Goal: Task Accomplishment & Management: Complete application form

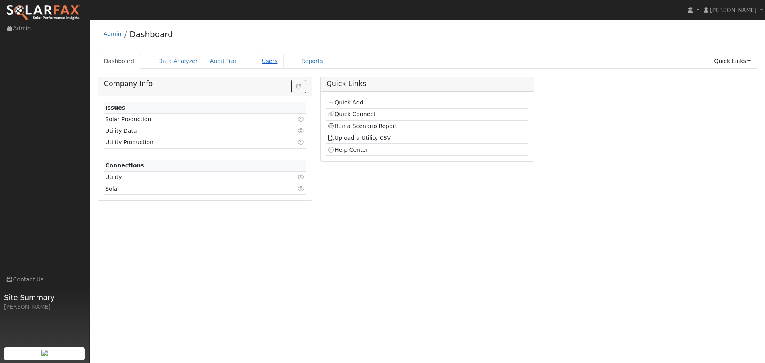
click at [256, 67] on link "Users" at bounding box center [270, 61] width 28 height 15
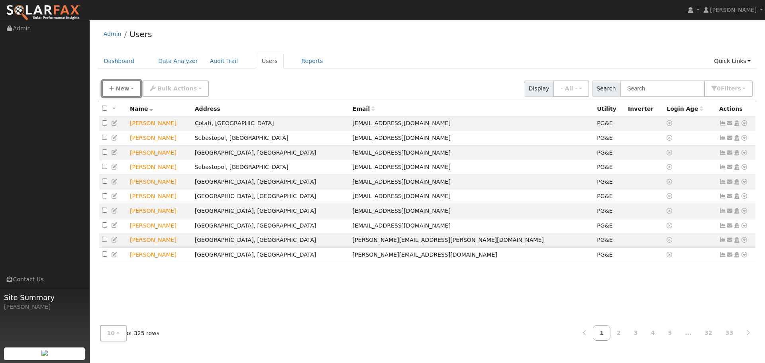
drag, startPoint x: 117, startPoint y: 92, endPoint x: 117, endPoint y: 108, distance: 16.3
click at [114, 90] on button "New" at bounding box center [121, 88] width 39 height 16
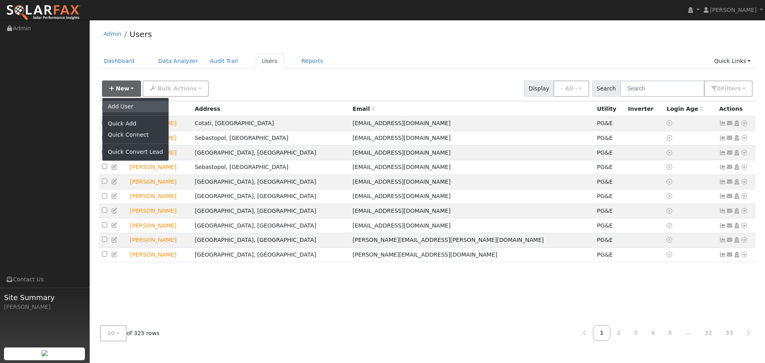
click at [118, 111] on link "Add User" at bounding box center [135, 106] width 66 height 11
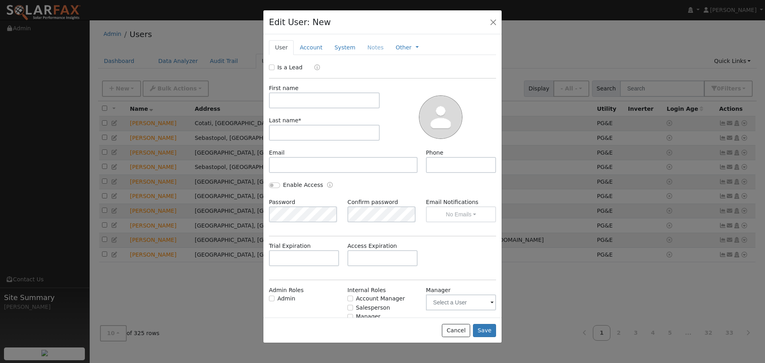
drag, startPoint x: 278, startPoint y: 67, endPoint x: 272, endPoint y: 68, distance: 5.6
click at [276, 67] on div "Is a Lead" at bounding box center [286, 67] width 35 height 8
drag, startPoint x: 273, startPoint y: 65, endPoint x: 287, endPoint y: 86, distance: 25.3
click at [273, 66] on input "Is a Lead" at bounding box center [272, 68] width 6 height 6
checkbox input "true"
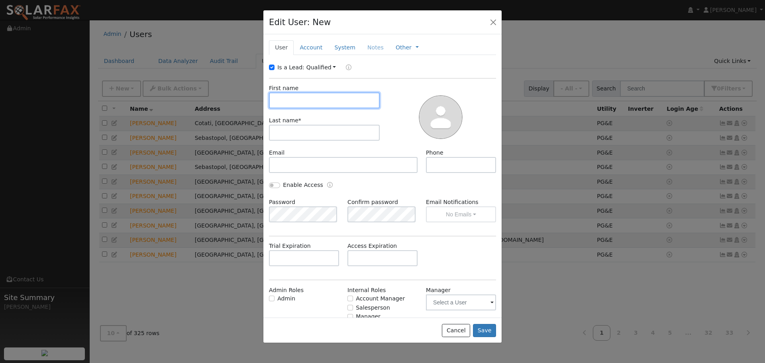
click at [291, 94] on input "text" at bounding box center [324, 100] width 111 height 16
drag, startPoint x: 350, startPoint y: 95, endPoint x: 354, endPoint y: 98, distance: 5.4
click at [350, 94] on input "text" at bounding box center [324, 100] width 111 height 16
type input "Tim"
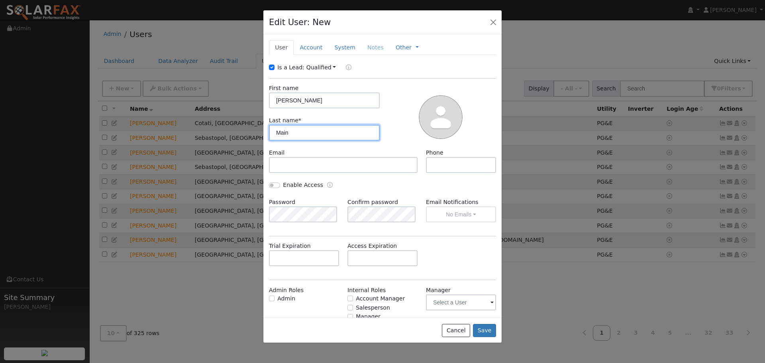
type input "Main"
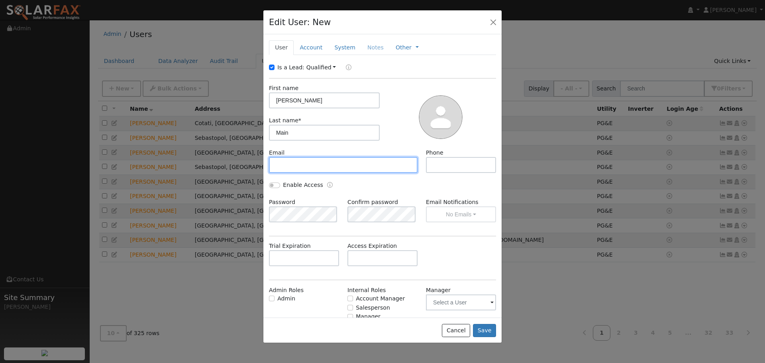
click at [295, 166] on input "text" at bounding box center [343, 165] width 149 height 16
paste input "timscanit@gmail.com"
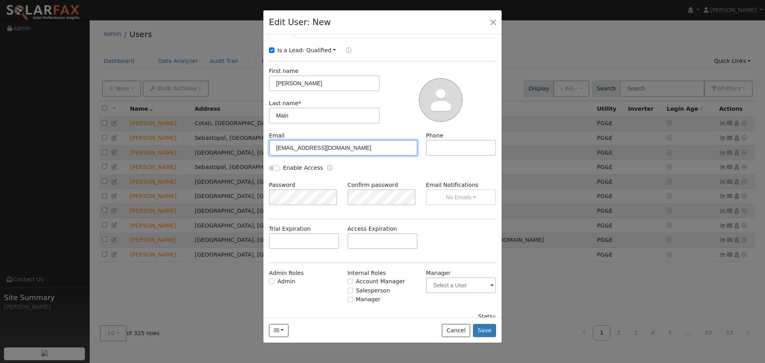
scroll to position [26, 0]
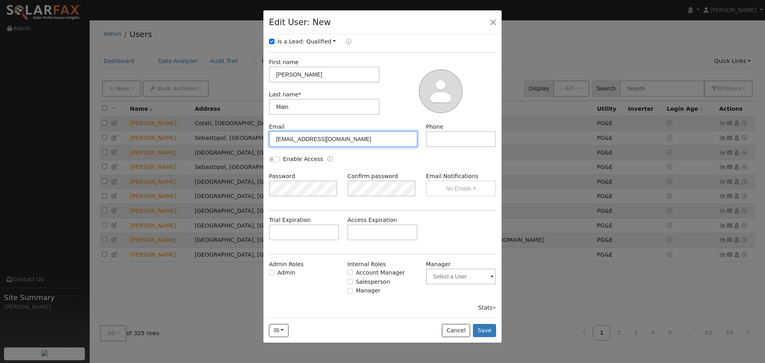
type input "timscanit@gmail.com"
click at [326, 229] on input "text" at bounding box center [304, 232] width 70 height 16
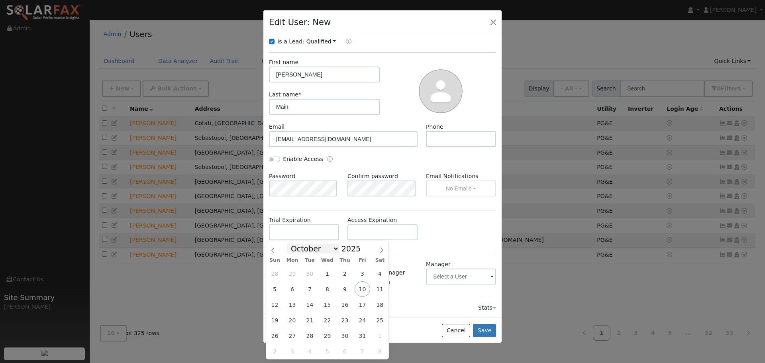
click at [336, 253] on select "January February March April May June July August September October November De…" at bounding box center [313, 249] width 52 height 10
select select "10"
click at [293, 244] on select "January February March April May June July August September October November De…" at bounding box center [313, 249] width 52 height 10
click at [329, 319] on span "19" at bounding box center [327, 320] width 16 height 16
type input "11/19/2025"
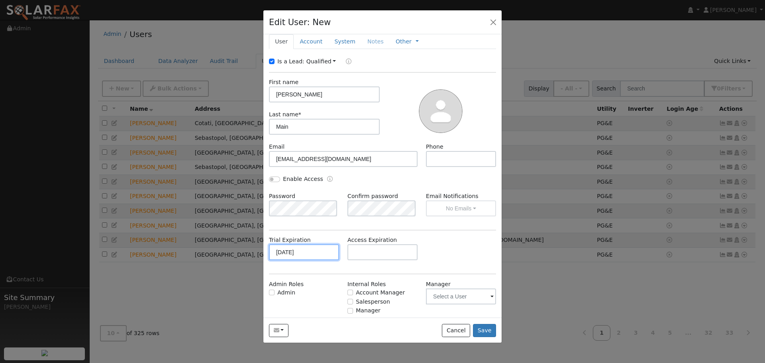
scroll to position [0, 0]
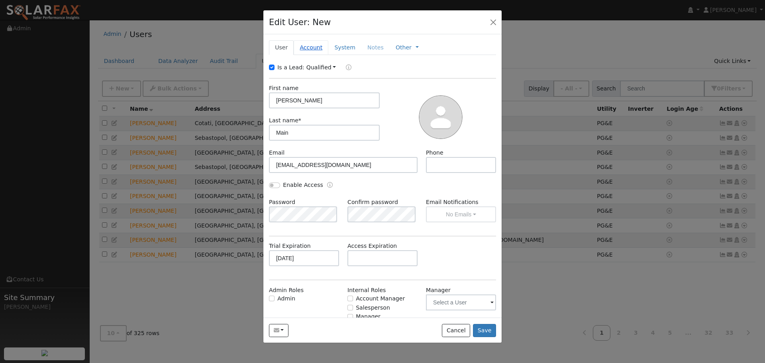
click at [312, 43] on link "Account" at bounding box center [311, 47] width 35 height 15
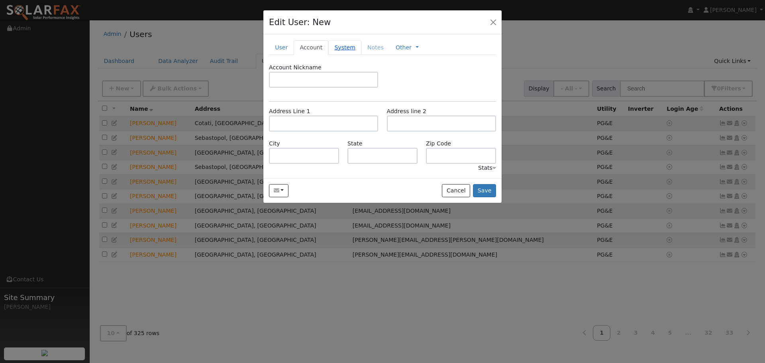
click at [341, 50] on link "System" at bounding box center [344, 47] width 33 height 15
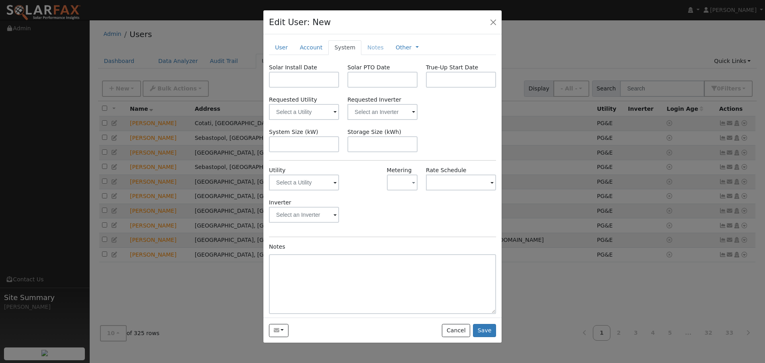
drag, startPoint x: 306, startPoint y: 48, endPoint x: 295, endPoint y: 69, distance: 23.5
click at [306, 47] on link "Account" at bounding box center [311, 47] width 35 height 15
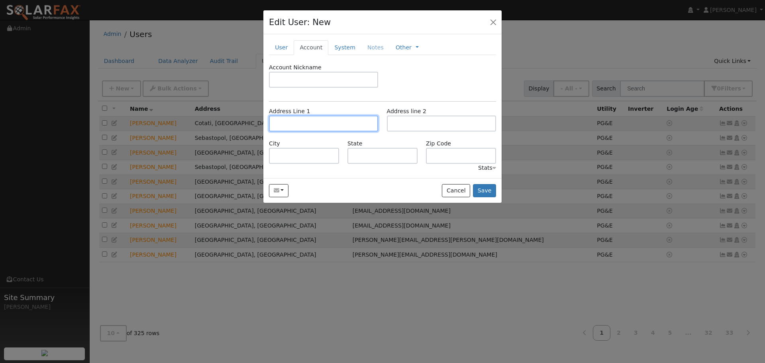
click at [287, 121] on input "text" at bounding box center [323, 123] width 109 height 16
paste input "165 Duperu Drive"
type input "165 Duperu Drive"
type input "Crockett"
type input "CA"
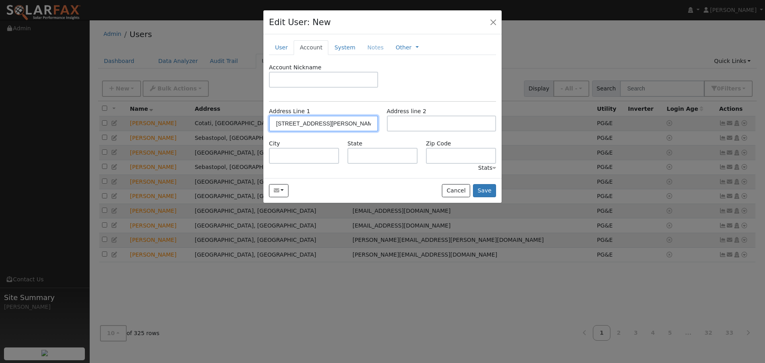
type input "94525"
click at [337, 49] on link "System" at bounding box center [344, 47] width 33 height 15
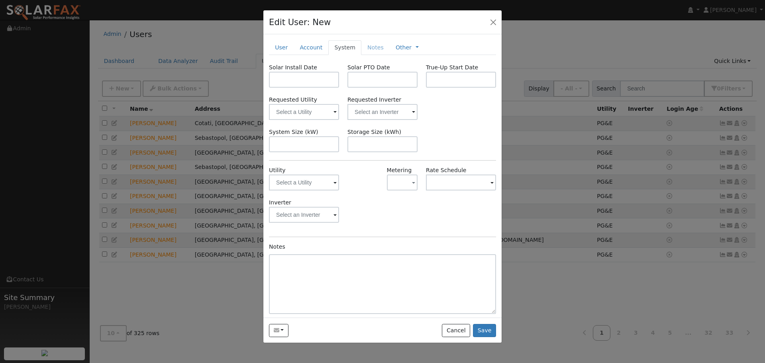
click at [333, 186] on span at bounding box center [334, 182] width 3 height 9
click at [334, 180] on input "text" at bounding box center [304, 182] width 70 height 16
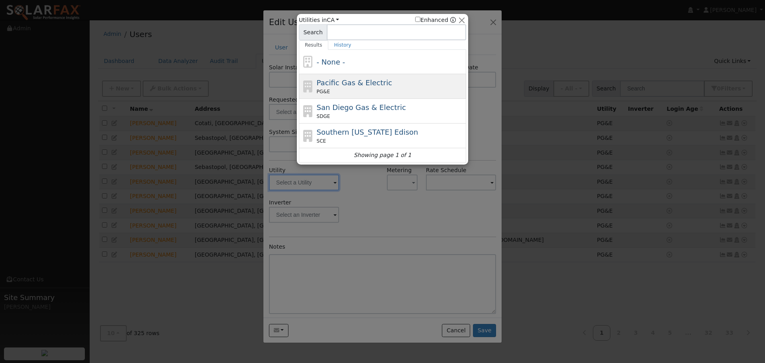
click at [360, 84] on span "Pacific Gas & Electric" at bounding box center [354, 82] width 75 height 8
type input "PG&E"
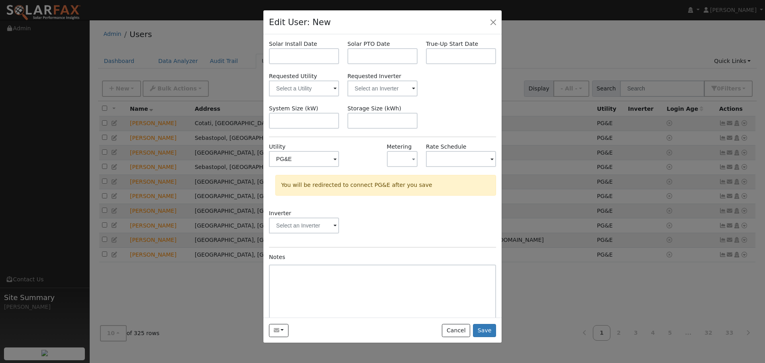
scroll to position [36, 0]
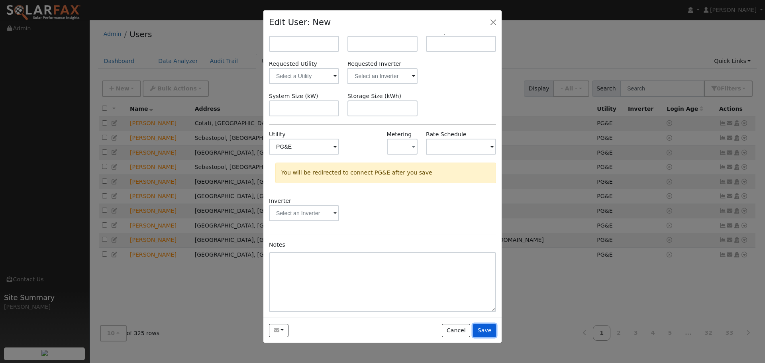
click at [483, 325] on button "Save" at bounding box center [484, 331] width 23 height 14
